Goal: Information Seeking & Learning: Learn about a topic

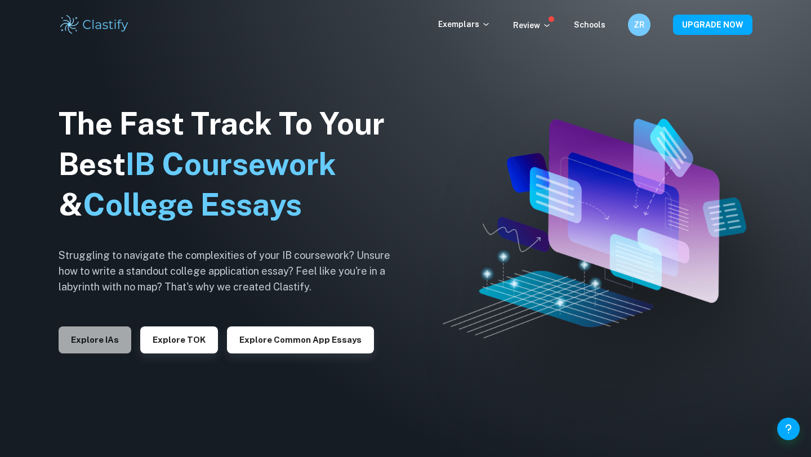
click at [93, 335] on button "Explore IAs" at bounding box center [95, 340] width 73 height 27
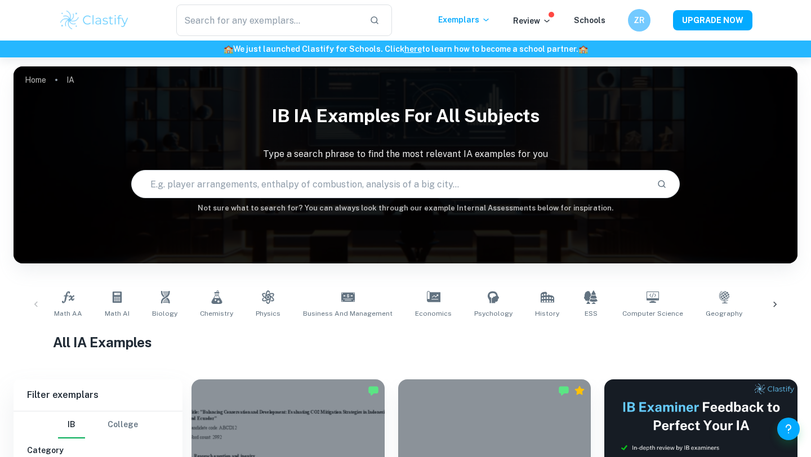
scroll to position [100, 0]
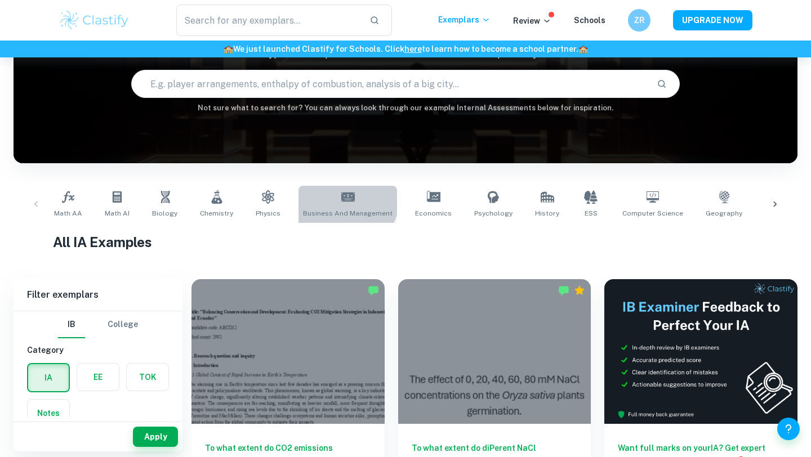
click at [331, 196] on link "Business and Management" at bounding box center [347, 204] width 99 height 37
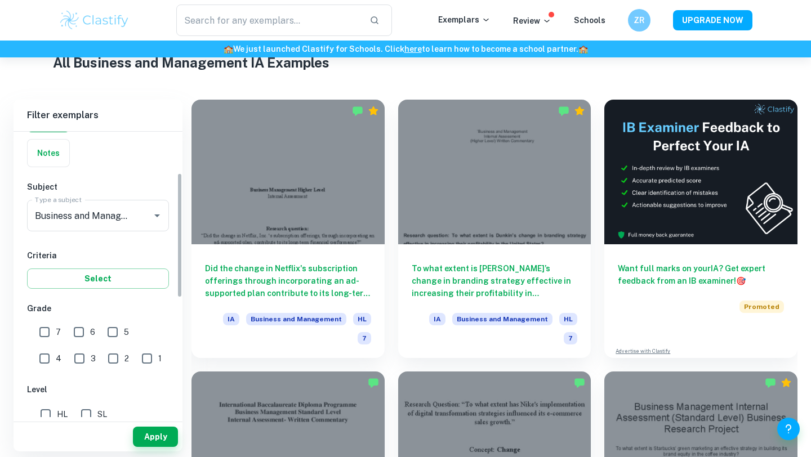
scroll to position [110, 0]
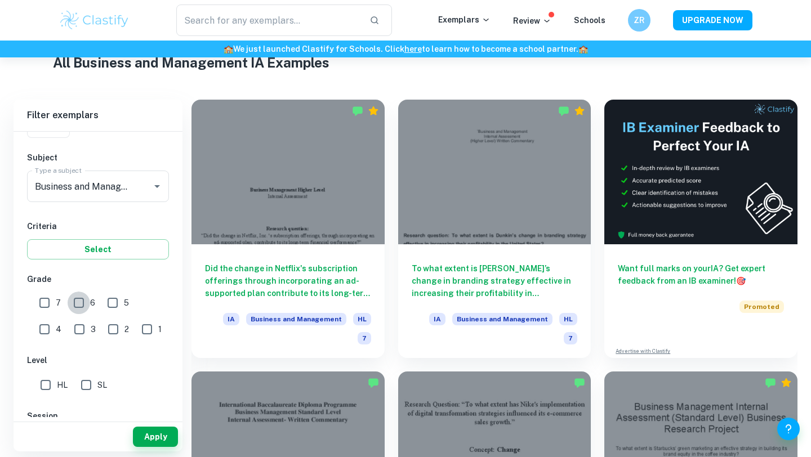
click at [75, 306] on input "6" at bounding box center [79, 303] width 23 height 23
checkbox input "true"
click at [38, 306] on input "7" at bounding box center [44, 303] width 23 height 23
checkbox input "true"
click at [43, 385] on input "HL" at bounding box center [45, 385] width 23 height 23
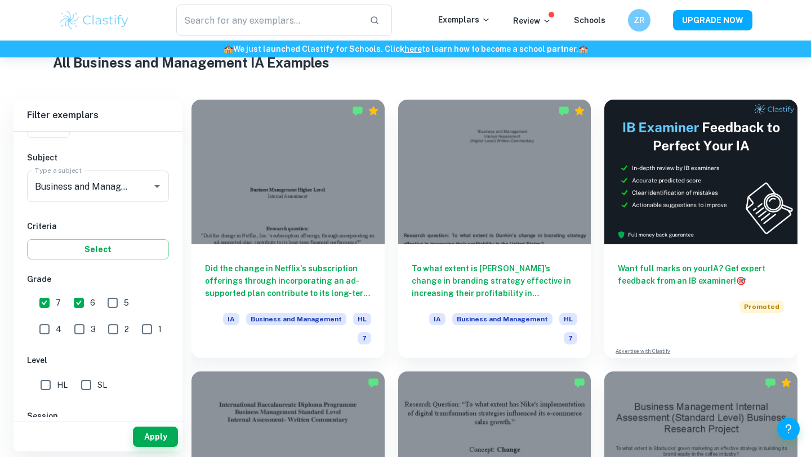
checkbox input "true"
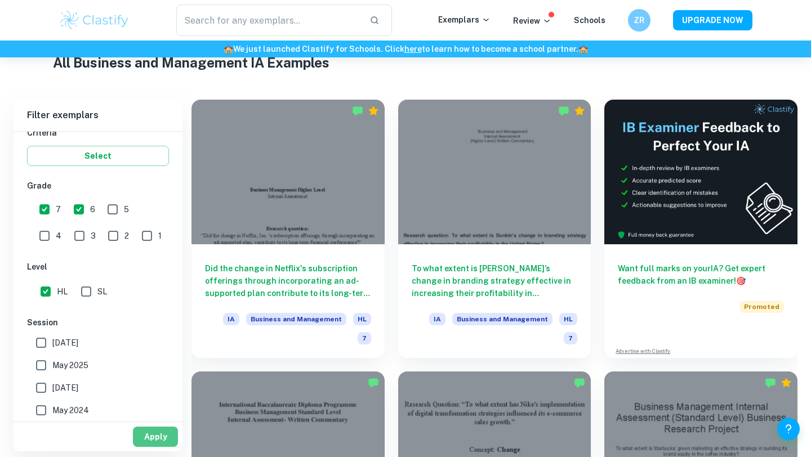
click at [149, 443] on button "Apply" at bounding box center [155, 437] width 45 height 20
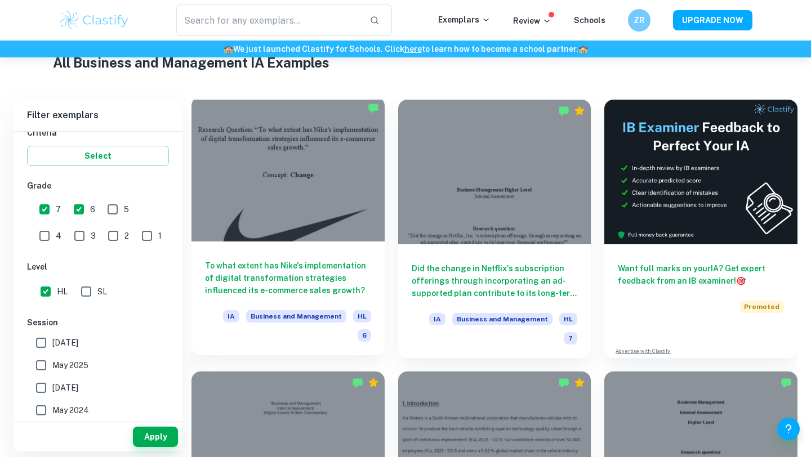
scroll to position [279, 0]
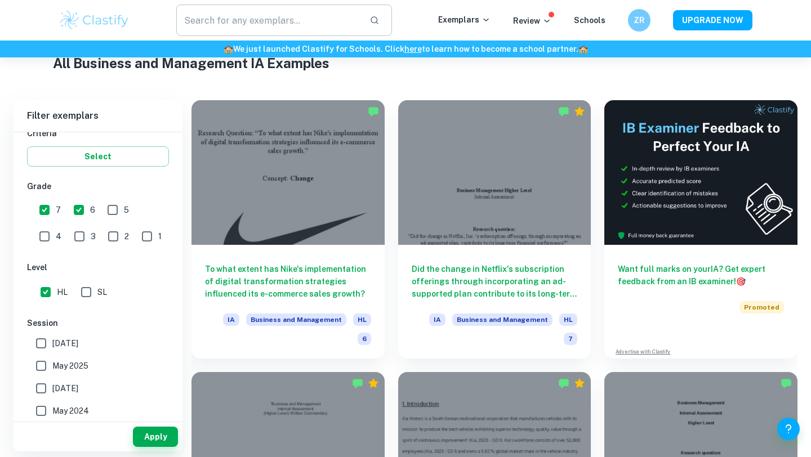
click at [215, 23] on input "text" at bounding box center [268, 21] width 184 height 32
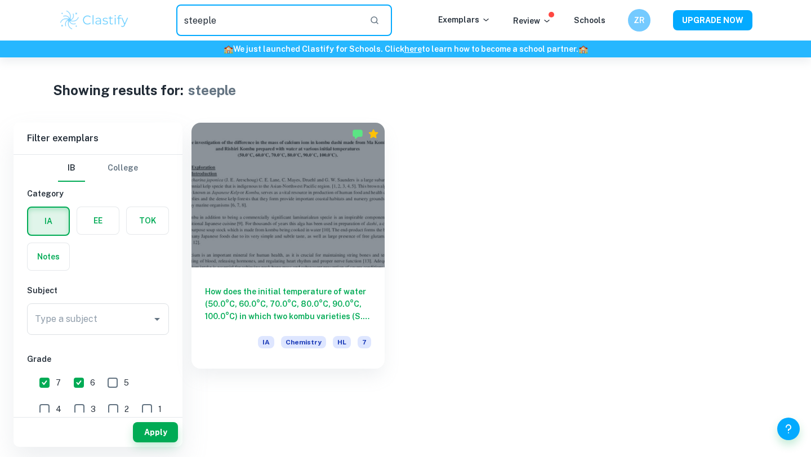
click at [214, 24] on input "steeple" at bounding box center [268, 21] width 184 height 32
type input "s"
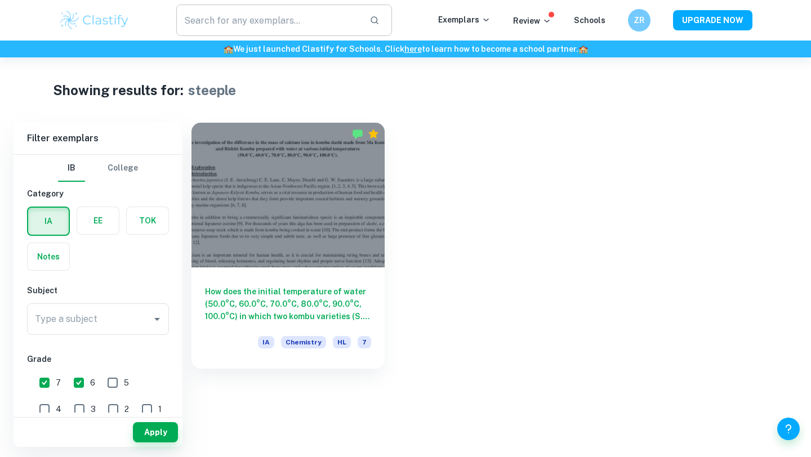
click at [228, 23] on input "text" at bounding box center [268, 21] width 184 height 32
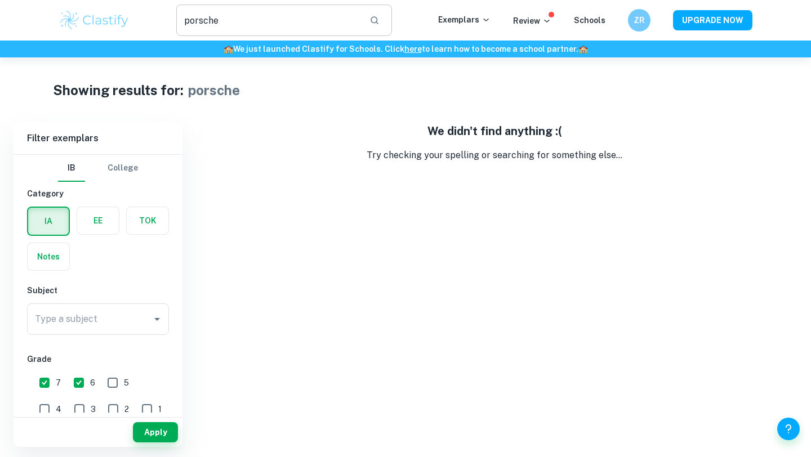
click at [225, 20] on input "porsche" at bounding box center [268, 21] width 184 height 32
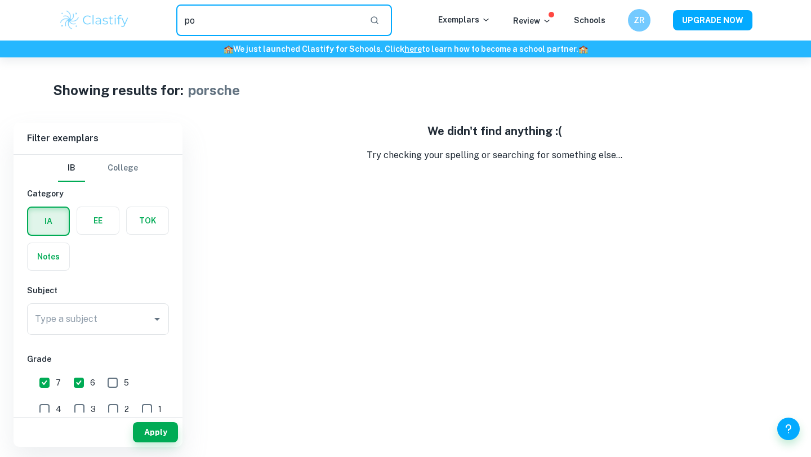
type input "p"
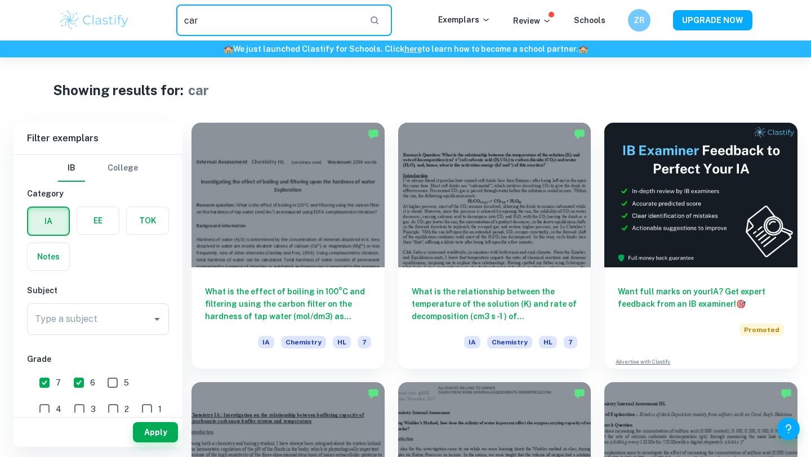
click at [283, 19] on input "car" at bounding box center [268, 21] width 184 height 32
type input "c"
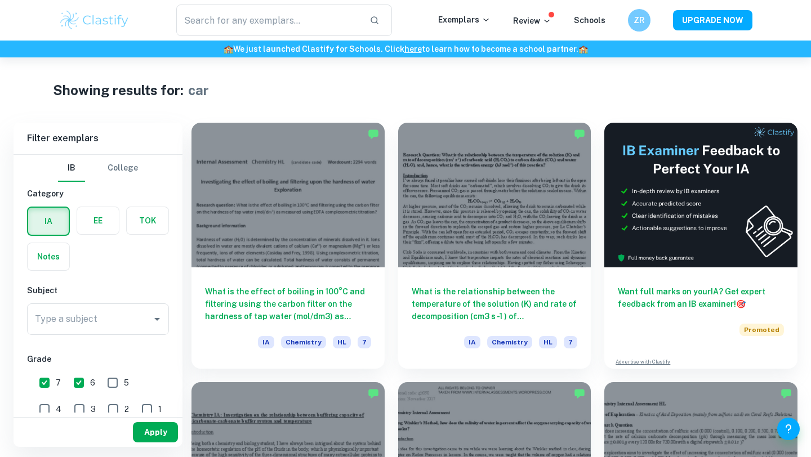
click at [171, 431] on button "Apply" at bounding box center [155, 432] width 45 height 20
type input "car"
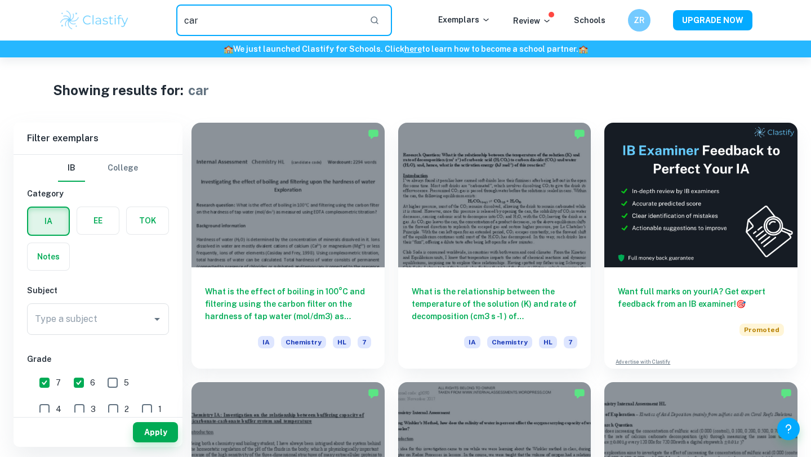
drag, startPoint x: 222, startPoint y: 20, endPoint x: 150, endPoint y: 20, distance: 72.6
click at [150, 20] on div "car ​" at bounding box center [284, 21] width 308 height 32
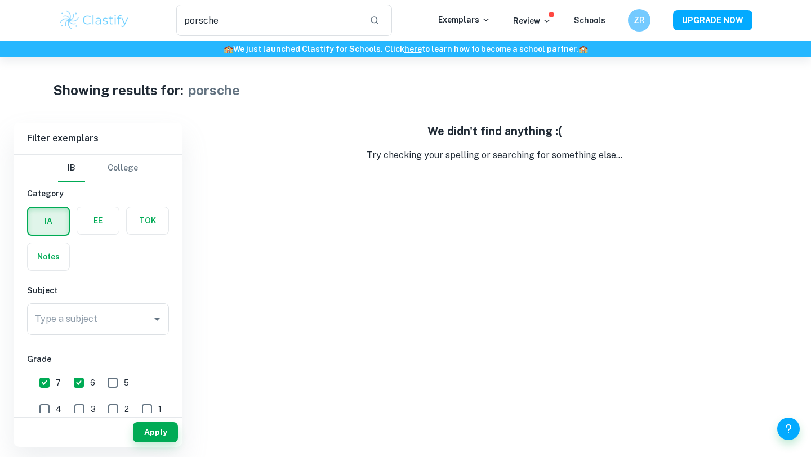
type input "steeple"
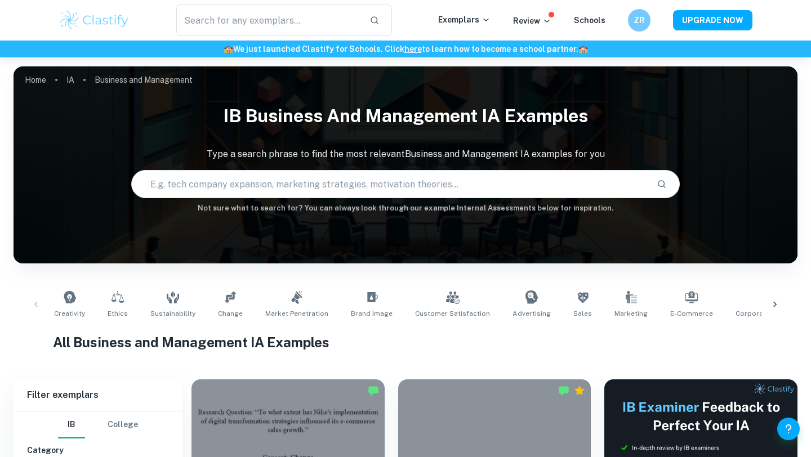
scroll to position [347, 0]
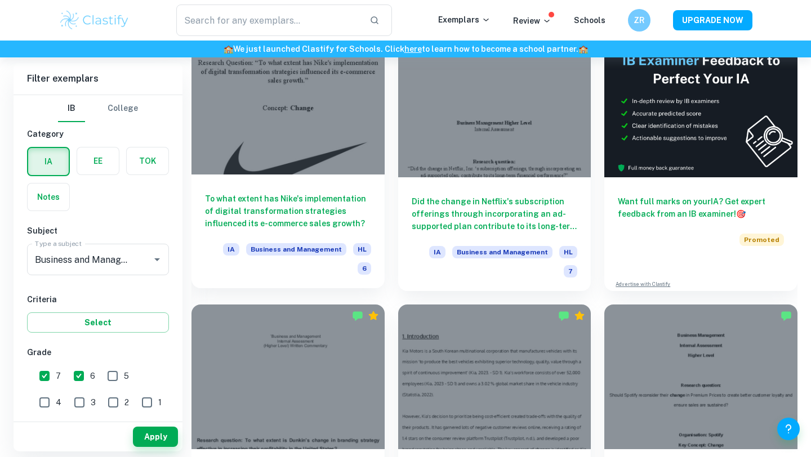
click at [268, 223] on h6 "To what extent has Nike's implementation of digital transformation strategies i…" at bounding box center [288, 211] width 166 height 37
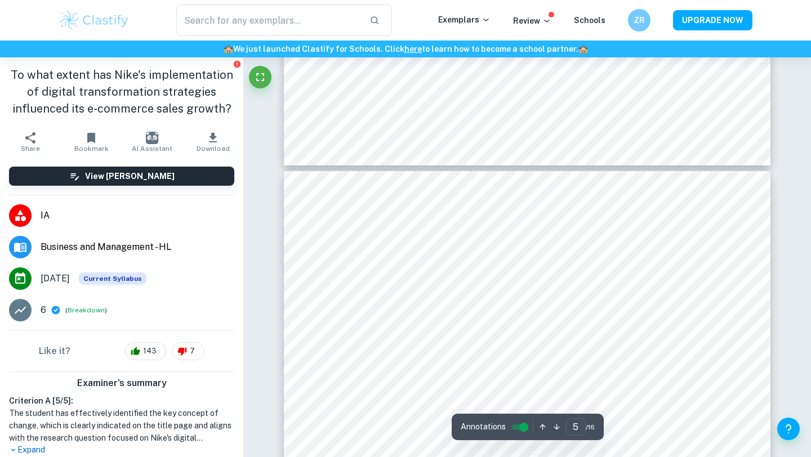
scroll to position [3000, 0]
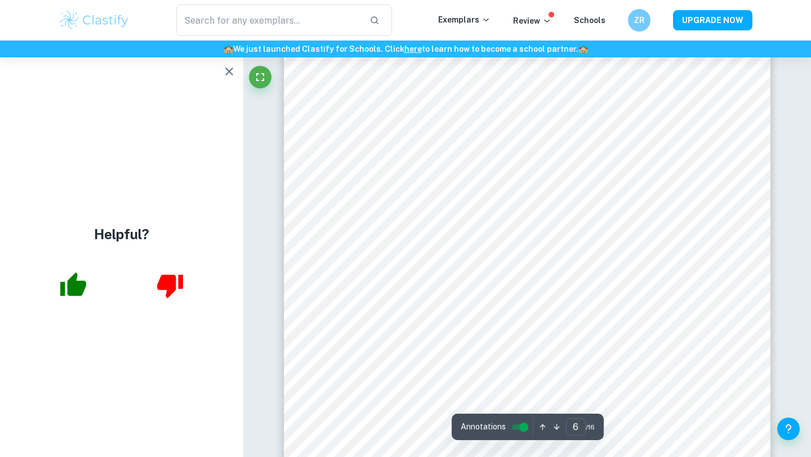
type input "7"
